Goal: Task Accomplishment & Management: Use online tool/utility

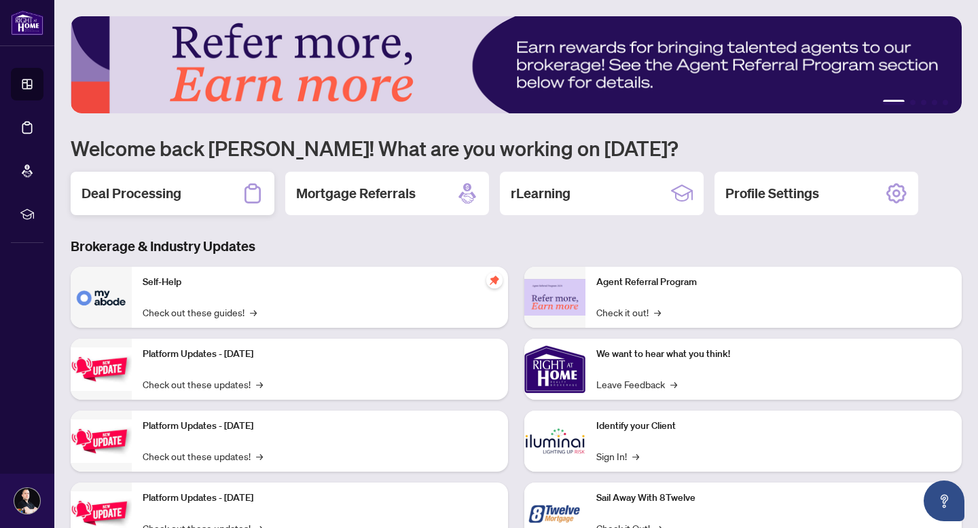
click at [140, 203] on div "Deal Processing" at bounding box center [173, 193] width 204 height 43
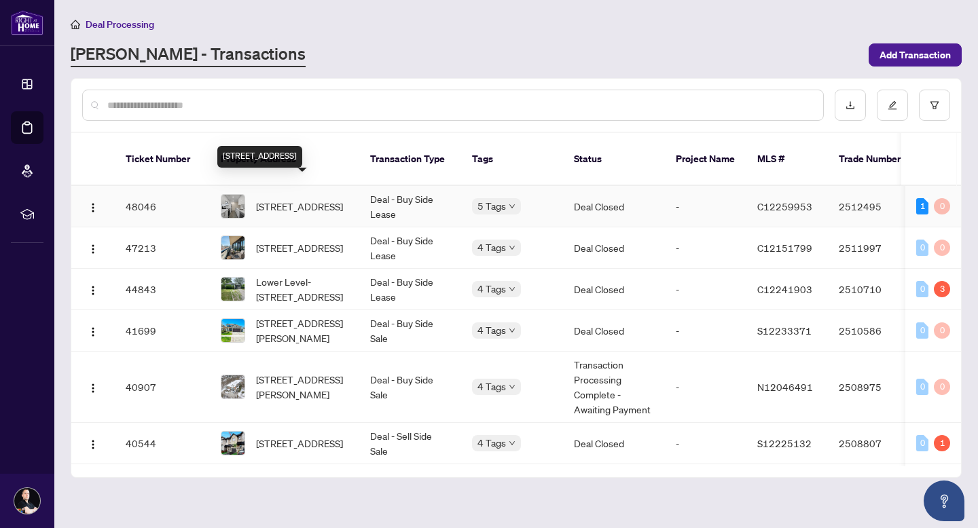
click at [274, 199] on span "[STREET_ADDRESS]" at bounding box center [299, 206] width 87 height 15
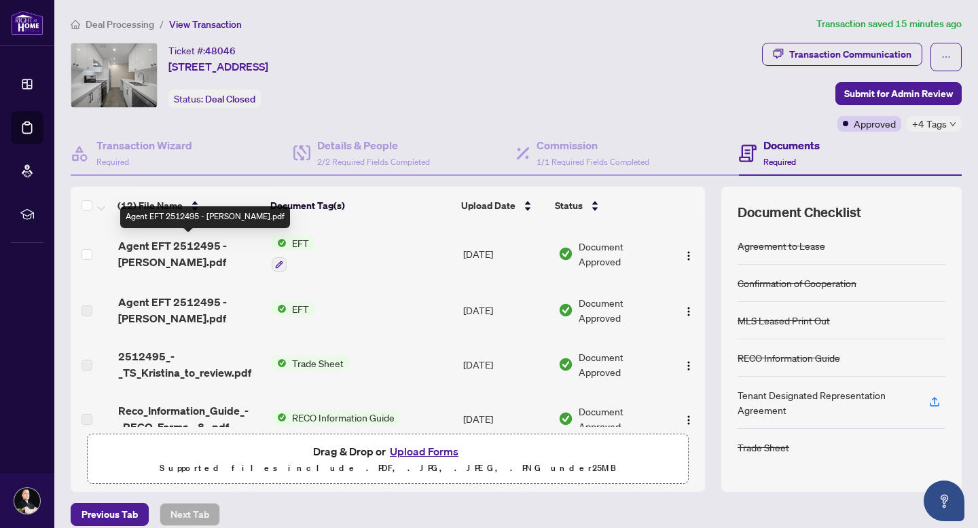
click at [151, 253] on span "Agent EFT 2512495 - [PERSON_NAME].pdf" at bounding box center [189, 254] width 143 height 33
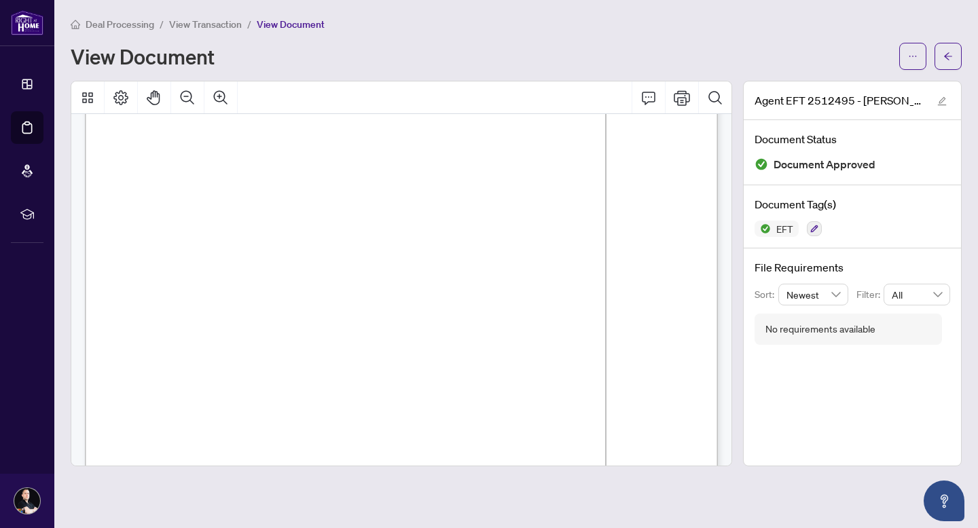
scroll to position [107, 0]
